Goal: Task Accomplishment & Management: Use online tool/utility

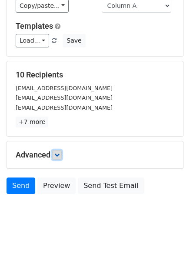
click at [59, 151] on link at bounding box center [57, 155] width 10 height 10
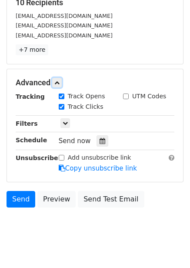
scroll to position [144, 0]
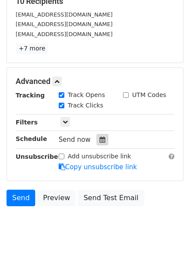
click at [100, 141] on icon at bounding box center [103, 140] width 6 height 6
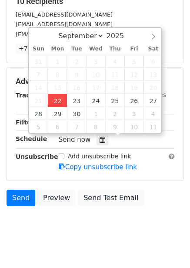
type input "2025-09-22 12:00"
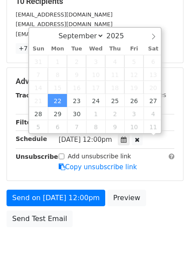
scroll to position [0, 0]
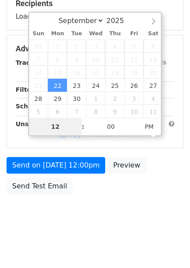
type input "4"
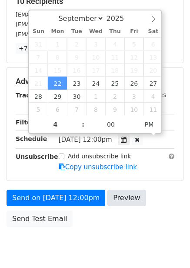
type input "2025-09-22 16:00"
click at [103, 198] on div "Send on Sep 22 at 12:00pm Preview Send Test Email" at bounding box center [95, 211] width 190 height 42
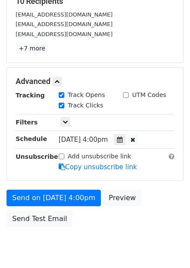
scroll to position [141, 0]
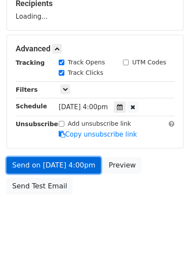
click at [87, 168] on link "Send on Sep 22 at 4:00pm" at bounding box center [54, 165] width 94 height 17
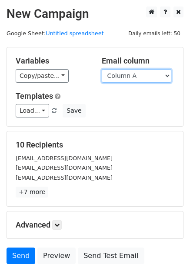
click at [153, 76] on select "Column A Column B Column C Column D Column E Column F" at bounding box center [137, 75] width 70 height 13
click at [102, 69] on select "Column A Column B Column C Column D Column E Column F" at bounding box center [137, 75] width 70 height 13
click at [137, 84] on div "Variables Copy/paste... {{Column A}} {{Column B}} {{Column C}} {{Column D}} {{C…" at bounding box center [95, 86] width 176 height 79
click at [137, 76] on select "Column A Column B Column C Column D Column E Column F" at bounding box center [137, 75] width 70 height 13
select select "Column B"
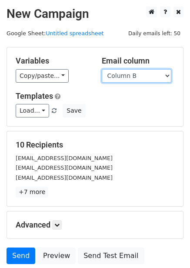
click at [102, 69] on select "Column A Column B Column C Column D Column E Column F" at bounding box center [137, 75] width 70 height 13
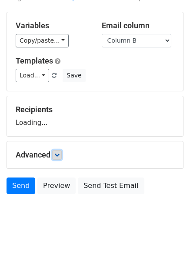
click at [60, 155] on icon at bounding box center [56, 154] width 5 height 5
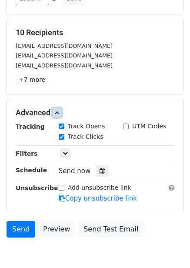
scroll to position [113, 0]
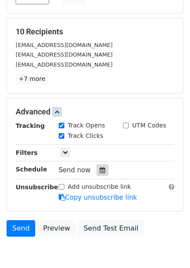
click at [100, 170] on icon at bounding box center [103, 170] width 6 height 6
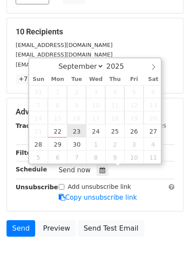
type input "2025-09-23 12:00"
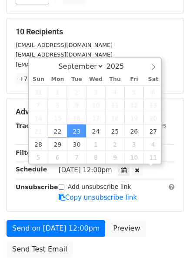
scroll to position [0, 0]
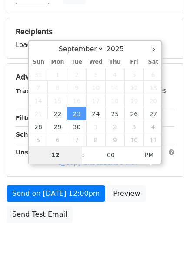
type input "5"
type input "2025-09-23 17:00"
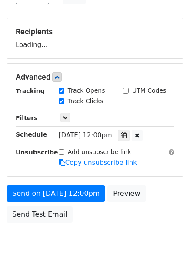
click at [90, 232] on body "New Campaign Daily emails left: 50 Google Sheet: Untitled spreadsheet Variables…" at bounding box center [95, 77] width 190 height 368
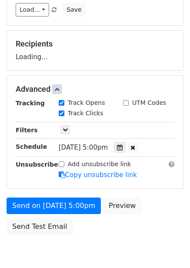
scroll to position [141, 0]
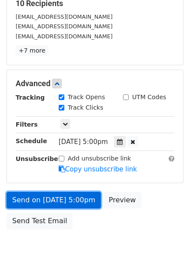
click at [87, 198] on link "Send on Sep 23 at 5:00pm" at bounding box center [54, 200] width 94 height 17
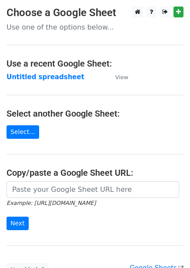
click at [51, 73] on strong "Untitled spreadsheet" at bounding box center [46, 77] width 78 height 8
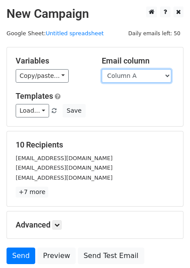
click at [136, 74] on select "Column A Column B Column C Column D Column E Column F" at bounding box center [137, 75] width 70 height 13
select select "Column C"
click at [102, 69] on select "Column A Column B Column C Column D Column E Column F" at bounding box center [137, 75] width 70 height 13
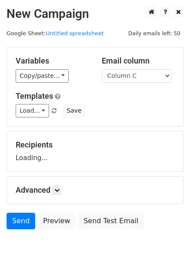
click at [61, 184] on div "Advanced Tracking Track Opens UTM Codes Track Clicks Filters Only include sprea…" at bounding box center [95, 190] width 176 height 27
click at [60, 190] on form "Variables Copy/paste... {{Column A}} {{Column B}} {{Column C}} {{Column D}} {{C…" at bounding box center [95, 140] width 177 height 187
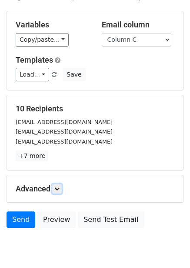
scroll to position [70, 0]
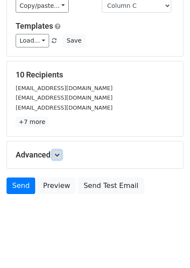
click at [59, 152] on icon at bounding box center [56, 154] width 5 height 5
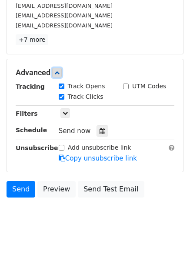
scroll to position [154, 0]
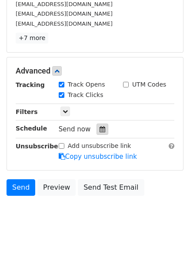
click at [97, 134] on div at bounding box center [103, 128] width 12 height 11
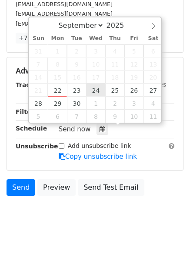
type input "2025-09-24 12:00"
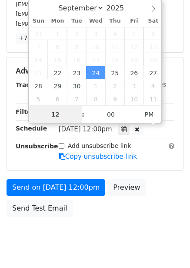
scroll to position [0, 0]
type input "6"
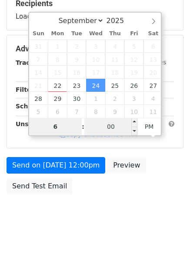
scroll to position [154, 0]
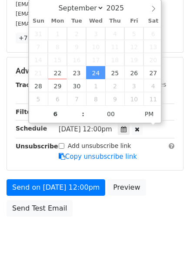
type input "2025-09-24 18:00"
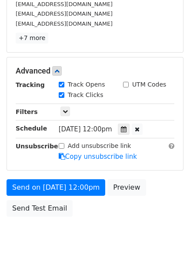
click at [138, 216] on div "Send on Sep 24 at 12:00pm Preview Send Test Email" at bounding box center [95, 200] width 190 height 42
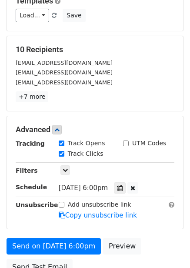
scroll to position [176, 0]
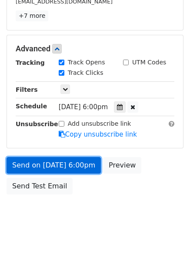
click at [67, 162] on link "Send on Sep 24 at 6:00pm" at bounding box center [54, 165] width 94 height 17
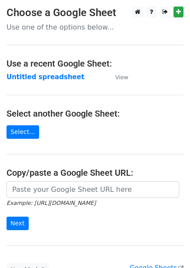
click at [46, 78] on strong "Untitled spreadsheet" at bounding box center [46, 77] width 78 height 8
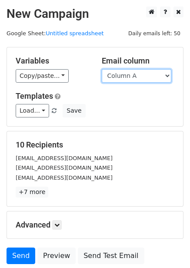
drag, startPoint x: 131, startPoint y: 73, endPoint x: 130, endPoint y: 82, distance: 8.8
click at [131, 73] on select "Column A Column B Column C Column D Column E Column F" at bounding box center [137, 75] width 70 height 13
select select "Column D"
click at [102, 69] on select "Column A Column B Column C Column D Column E Column F" at bounding box center [137, 75] width 70 height 13
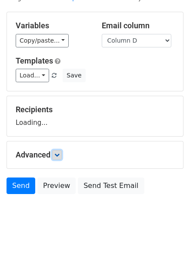
click at [62, 154] on link at bounding box center [57, 155] width 10 height 10
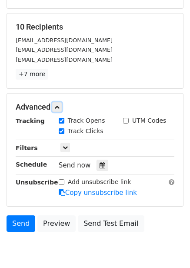
scroll to position [120, 0]
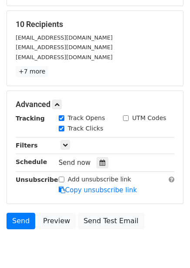
click at [100, 170] on div "Tracking Track Opens UTM Codes Track Clicks Filters Only include spreadsheet ro…" at bounding box center [95, 153] width 159 height 81
click at [100, 160] on icon at bounding box center [103, 163] width 6 height 6
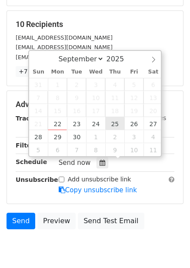
type input "2025-09-25 12:00"
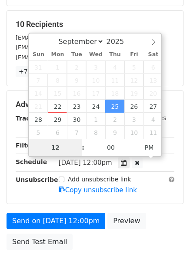
type input "7"
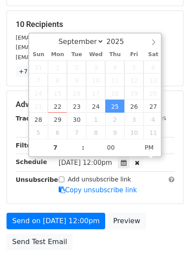
type input "2025-09-25 19:00"
click at [148, 206] on form "Variables Copy/paste... {{Column A}} {{Column B}} {{Column C}} {{Column D}} {{C…" at bounding box center [95, 91] width 177 height 328
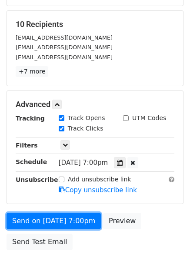
click at [67, 228] on link "Send on Sep 25 at 7:00pm" at bounding box center [54, 221] width 94 height 17
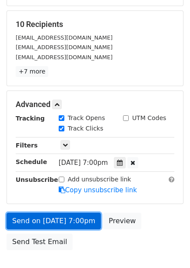
click at [73, 227] on link "Send on Sep 25 at 7:00pm" at bounding box center [54, 221] width 94 height 17
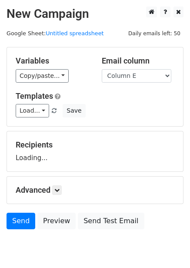
select select "Column E"
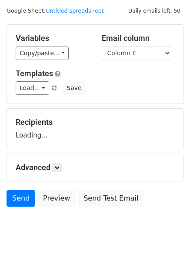
scroll to position [35, 0]
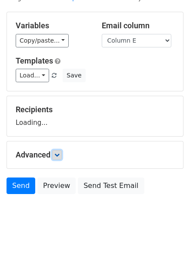
click at [57, 155] on form "Variables Copy/paste... {{Column A}} {{Column B}} {{Column C}} {{Column D}} {{C…" at bounding box center [95, 105] width 177 height 187
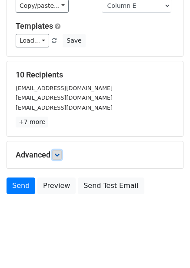
click at [56, 152] on icon at bounding box center [56, 154] width 5 height 5
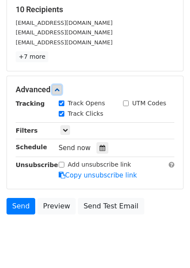
scroll to position [139, 0]
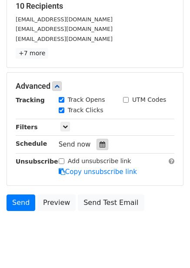
click at [100, 145] on icon at bounding box center [103, 144] width 6 height 6
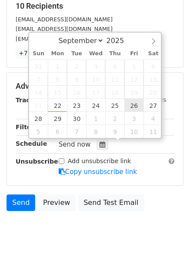
type input "2025-09-26 12:00"
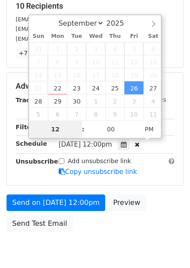
type input "8"
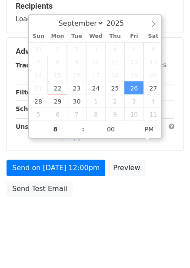
type input "2025-09-26 20:00"
click at [145, 197] on div "Send on Sep 26 at 12:00pm Preview Send Test Email" at bounding box center [95, 181] width 190 height 42
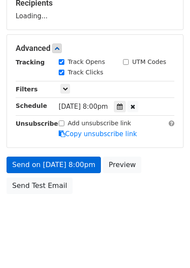
scroll to position [141, 0]
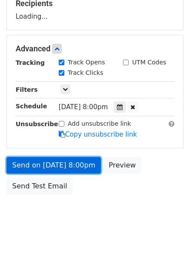
click at [80, 165] on link "Send on Sep 26 at 8:00pm" at bounding box center [54, 165] width 94 height 17
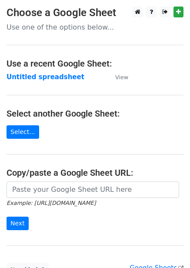
click at [60, 79] on strong "Untitled spreadsheet" at bounding box center [46, 77] width 78 height 8
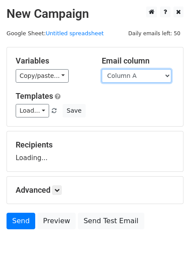
drag, startPoint x: 126, startPoint y: 79, endPoint x: 126, endPoint y: 88, distance: 9.1
click at [126, 79] on select "Column A Column B Column C Column D Column E Column F" at bounding box center [137, 75] width 70 height 13
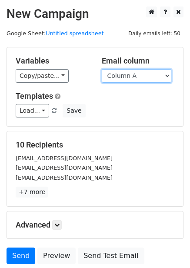
click at [123, 78] on select "Column A Column B Column C Column D Column E Column F" at bounding box center [137, 75] width 70 height 13
select select "Column F"
click at [102, 69] on select "Column A Column B Column C Column D Column E Column F" at bounding box center [137, 75] width 70 height 13
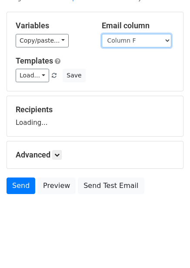
scroll to position [35, 0]
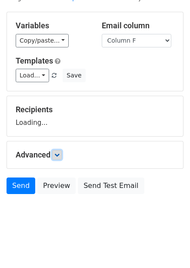
click at [58, 157] on link at bounding box center [57, 155] width 10 height 10
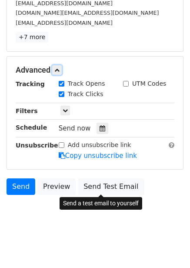
scroll to position [155, 0]
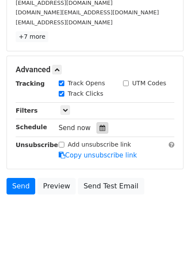
click at [97, 123] on div at bounding box center [103, 127] width 12 height 11
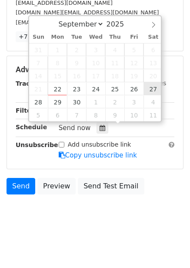
type input "[DATE] 12:00"
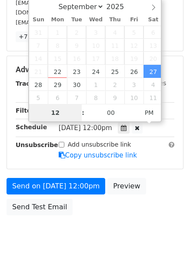
type input "9"
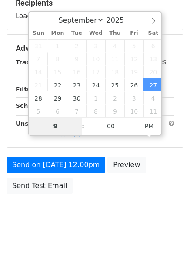
scroll to position [141, 0]
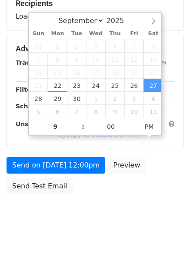
type input "[DATE] 21:00"
click at [153, 197] on div "Send on [DATE] 12:00pm Preview Send Test Email" at bounding box center [95, 178] width 190 height 42
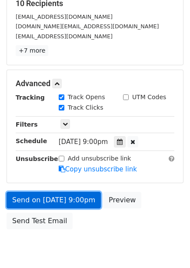
click at [69, 196] on link "Send on [DATE] 9:00pm" at bounding box center [54, 200] width 94 height 17
